Goal: Navigation & Orientation: Find specific page/section

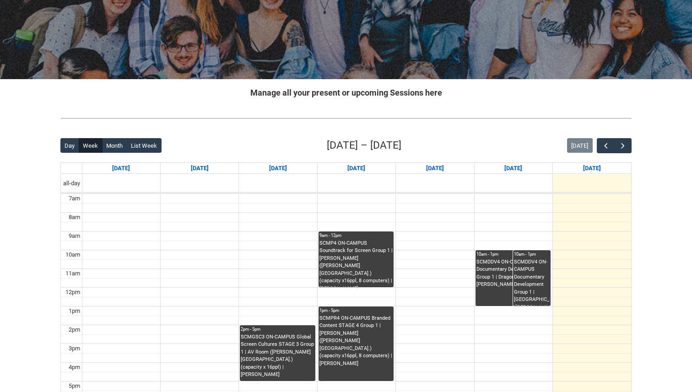
scroll to position [109, 0]
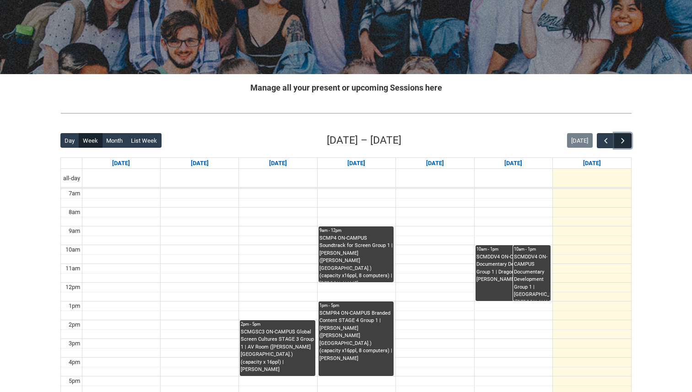
click at [624, 136] on span "button" at bounding box center [622, 140] width 9 height 9
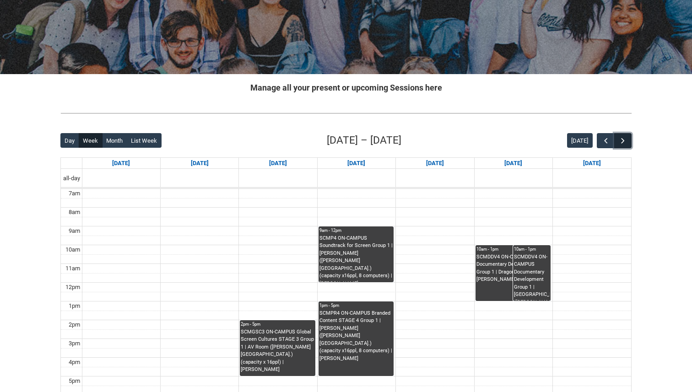
click at [624, 136] on span "button" at bounding box center [622, 140] width 9 height 9
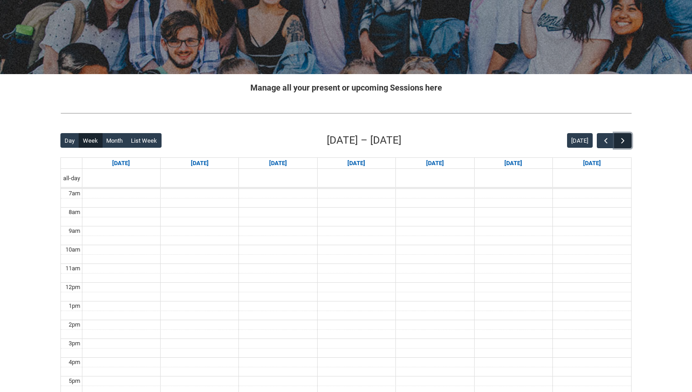
click at [624, 136] on span "button" at bounding box center [622, 140] width 9 height 9
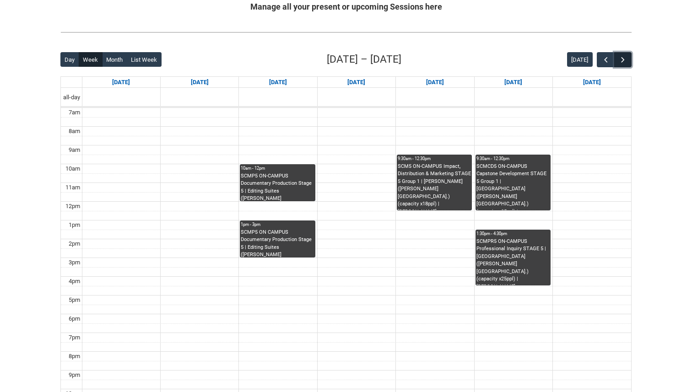
scroll to position [201, 0]
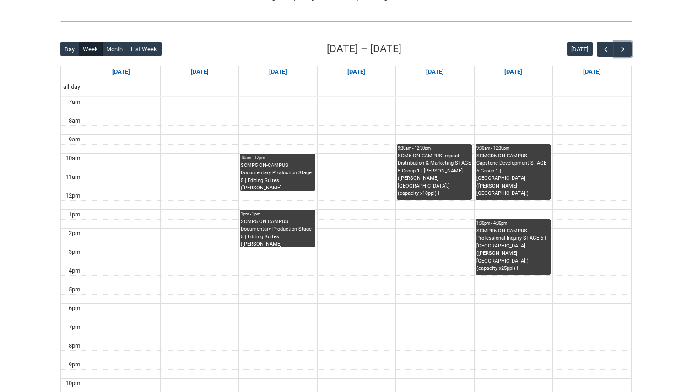
click at [507, 237] on div "SCMPR5 ON-CAMPUS Professional Inquiry STAGE 5 | [GEOGRAPHIC_DATA] ([PERSON_NAME…" at bounding box center [513, 252] width 73 height 48
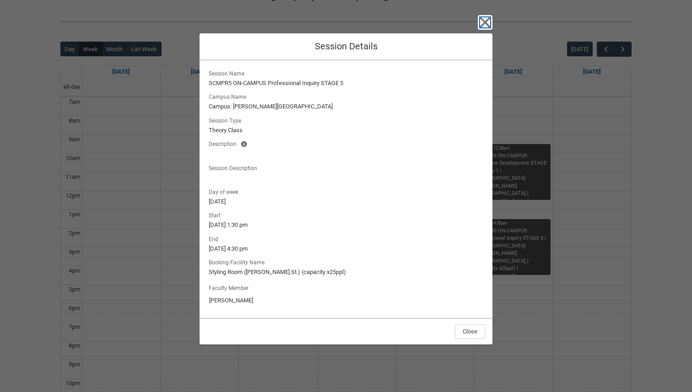
click at [484, 21] on icon "button" at bounding box center [485, 22] width 11 height 11
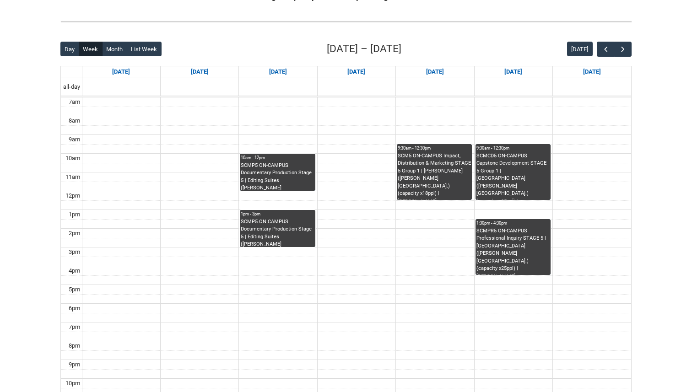
click at [519, 178] on div "SCMCD5 ON-CAMPUS Capstone Development STAGE 5 Group 1 | [GEOGRAPHIC_DATA] ([PER…" at bounding box center [513, 176] width 73 height 48
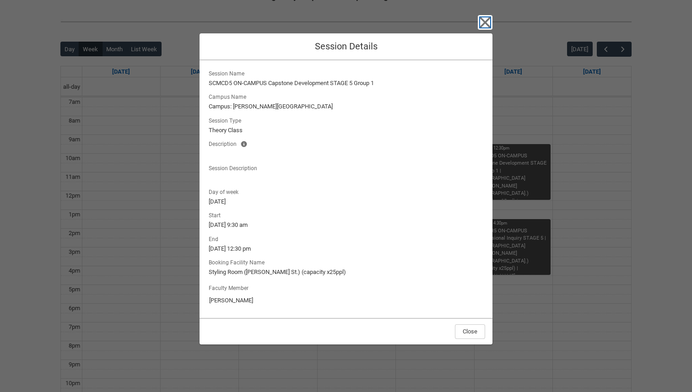
click at [486, 24] on icon "button" at bounding box center [485, 22] width 11 height 11
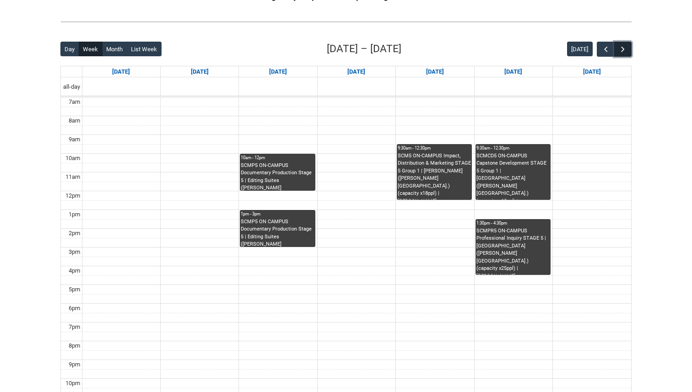
click at [618, 48] on span "button" at bounding box center [622, 49] width 9 height 9
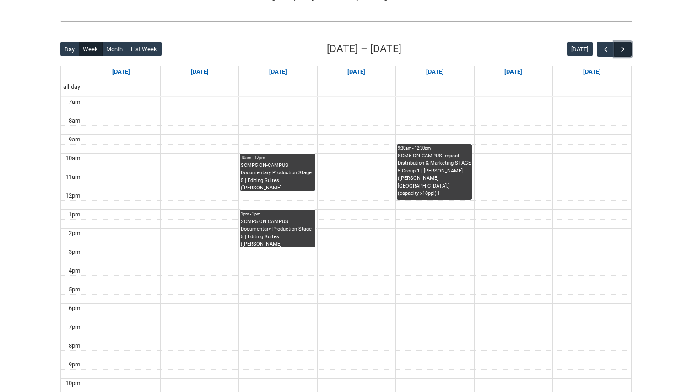
click at [618, 48] on span "button" at bounding box center [622, 49] width 9 height 9
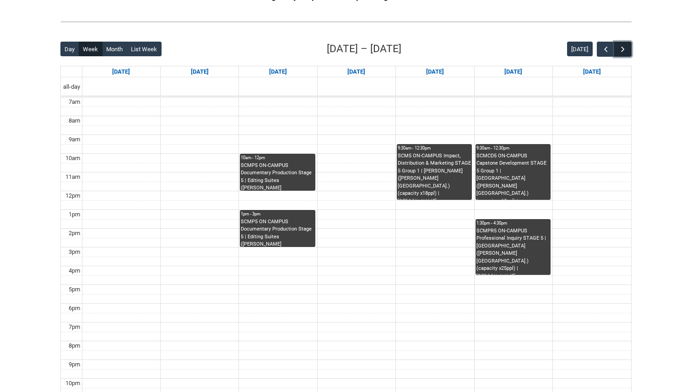
click at [621, 48] on span "button" at bounding box center [622, 49] width 9 height 9
click at [603, 48] on span "button" at bounding box center [606, 49] width 9 height 9
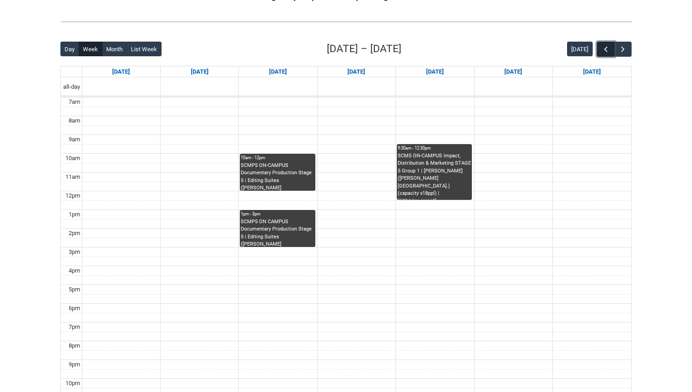
click at [603, 48] on span "button" at bounding box center [606, 49] width 9 height 9
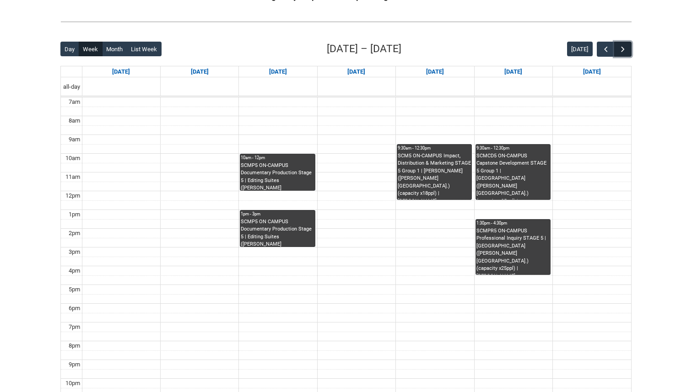
click at [625, 53] on span "button" at bounding box center [622, 49] width 9 height 9
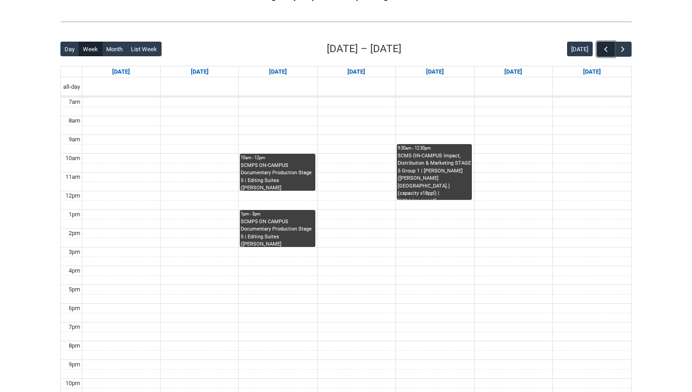
click at [602, 52] on span "button" at bounding box center [606, 49] width 9 height 9
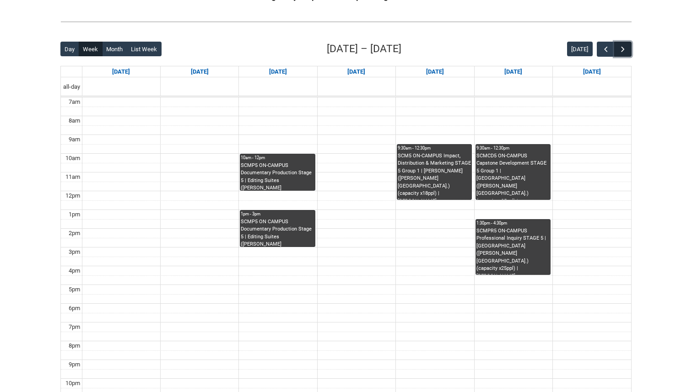
click at [627, 49] on span "button" at bounding box center [622, 49] width 9 height 9
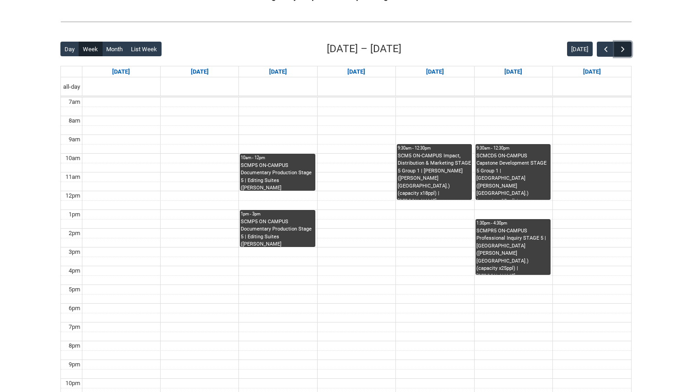
click at [627, 49] on span "button" at bounding box center [622, 49] width 9 height 9
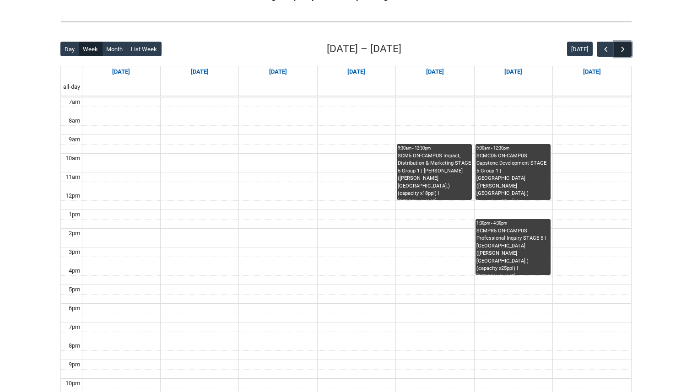
click at [627, 49] on span "button" at bounding box center [622, 49] width 9 height 9
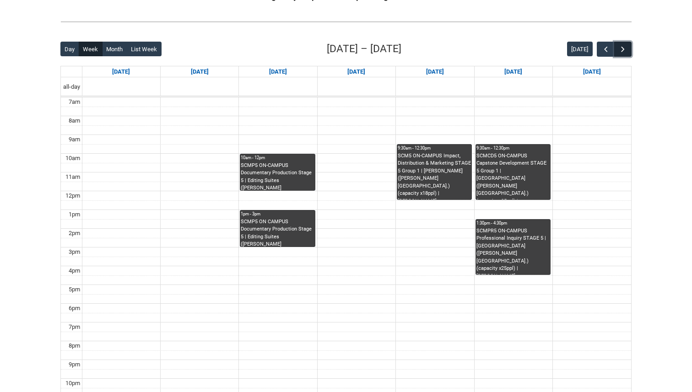
click at [627, 49] on span "button" at bounding box center [622, 49] width 9 height 9
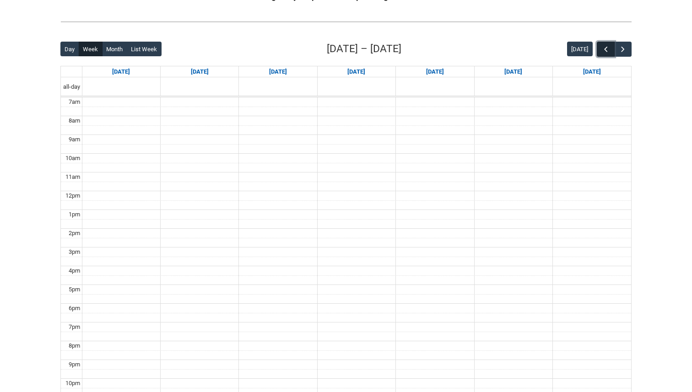
click at [608, 47] on span "button" at bounding box center [606, 49] width 9 height 9
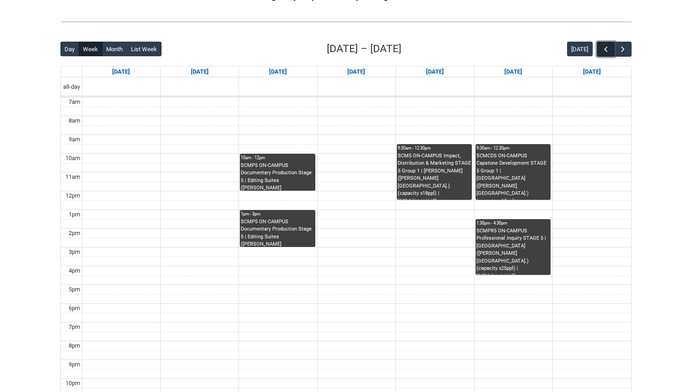
click at [608, 47] on span "button" at bounding box center [606, 49] width 9 height 9
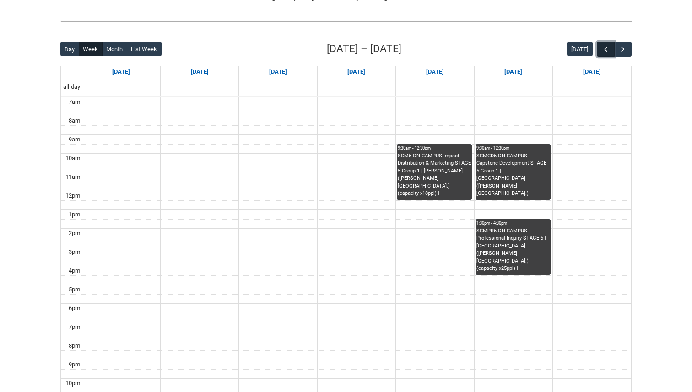
click at [608, 47] on span "button" at bounding box center [606, 49] width 9 height 9
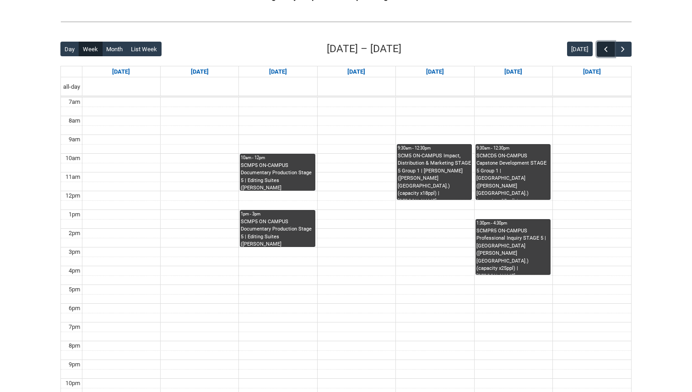
click at [608, 47] on span "button" at bounding box center [606, 49] width 9 height 9
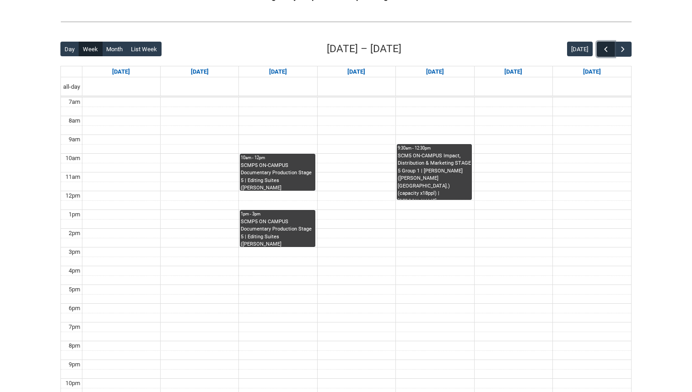
click at [608, 47] on span "button" at bounding box center [606, 49] width 9 height 9
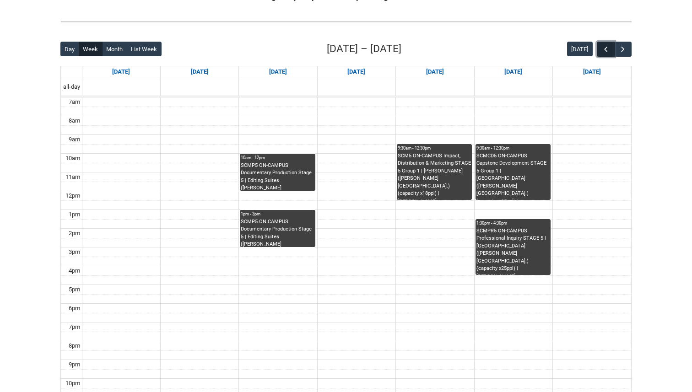
click at [608, 47] on span "button" at bounding box center [606, 49] width 9 height 9
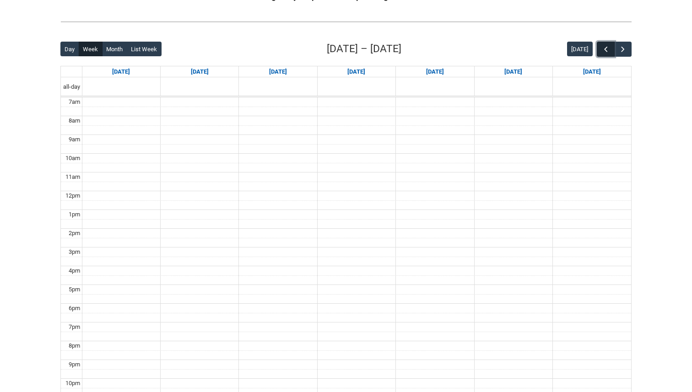
click at [608, 47] on span "button" at bounding box center [606, 49] width 9 height 9
click at [628, 49] on button "button" at bounding box center [622, 49] width 17 height 15
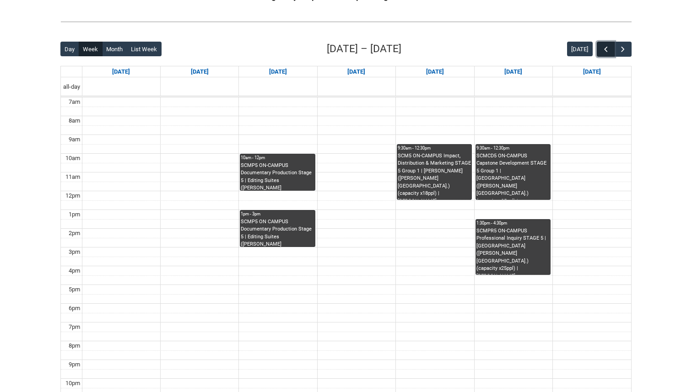
click at [597, 49] on button "button" at bounding box center [605, 49] width 17 height 15
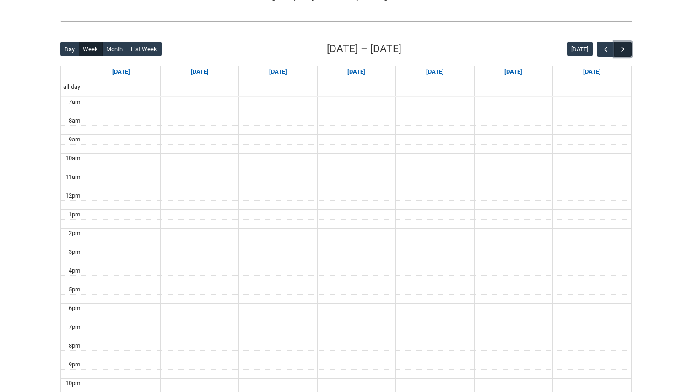
click at [622, 48] on span "button" at bounding box center [622, 49] width 9 height 9
